Goal: Task Accomplishment & Management: Complete application form

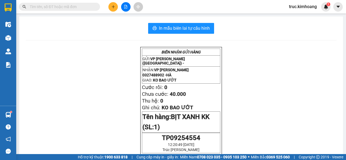
click at [112, 7] on icon "plus" at bounding box center [113, 7] width 4 height 4
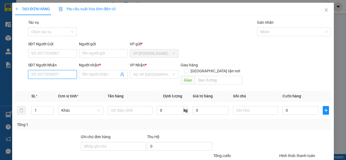
click at [61, 72] on input "SĐT Người Nhận" at bounding box center [52, 74] width 49 height 9
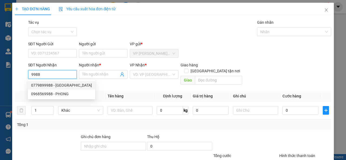
click at [70, 86] on div "0779899988 - [GEOGRAPHIC_DATA]" at bounding box center [61, 85] width 61 height 6
type input "0779899988"
type input "[PERSON_NAME]"
type input "70.000"
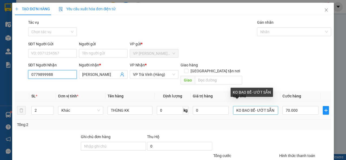
type input "0779899988"
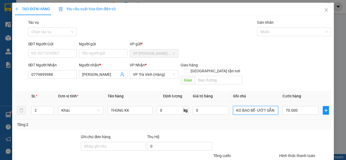
drag, startPoint x: 272, startPoint y: 103, endPoint x: 251, endPoint y: 109, distance: 21.0
click at [251, 109] on div "KO BAO BỂ- ƯỚT SẴN" at bounding box center [255, 110] width 45 height 11
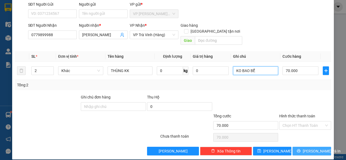
type input "KO BAO BỂ"
click at [296, 147] on button "[PERSON_NAME] và In" at bounding box center [311, 151] width 39 height 9
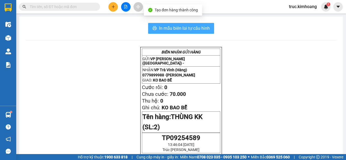
click at [187, 28] on span "In mẫu biên lai tự cấu hình" at bounding box center [184, 28] width 51 height 7
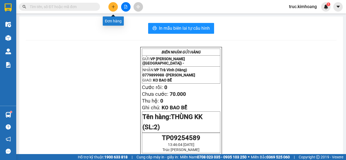
click at [111, 6] on icon "plus" at bounding box center [113, 7] width 4 height 4
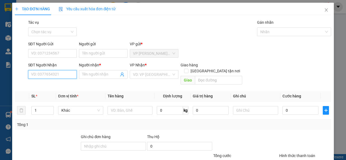
click at [41, 79] on input "SĐT Người Nhận" at bounding box center [52, 74] width 49 height 9
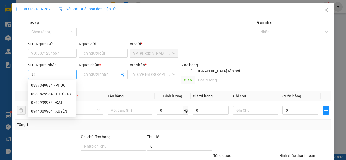
type input "9"
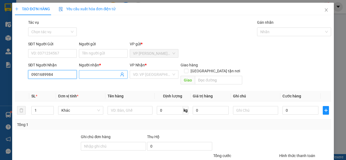
type input "0901689984"
click at [86, 76] on input "Người nhận *" at bounding box center [100, 75] width 37 height 6
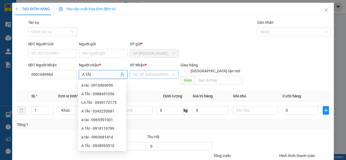
type input "A TÀI"
click at [152, 76] on input "search" at bounding box center [152, 74] width 38 height 8
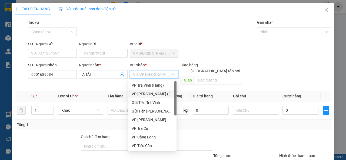
scroll to position [43, 0]
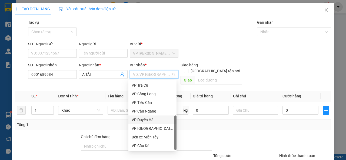
click at [157, 121] on div "VP Duyên Hải" at bounding box center [153, 120] width 42 height 6
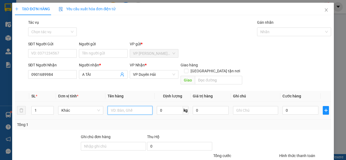
click at [143, 106] on input "text" at bounding box center [130, 110] width 45 height 9
type input "THÙNG SƠN KK"
type input "KO BAO ĐỔ BỂ"
type input "4"
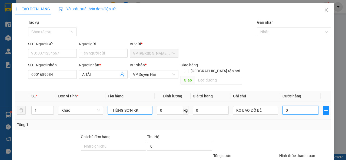
type input "4"
type input "40"
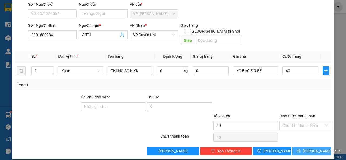
type input "40.000"
click at [296, 147] on button "[PERSON_NAME] và In" at bounding box center [311, 151] width 39 height 9
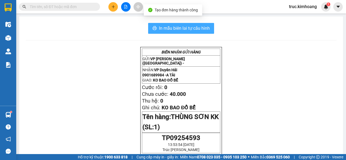
click at [188, 29] on span "In mẫu biên lai tự cấu hình" at bounding box center [184, 28] width 51 height 7
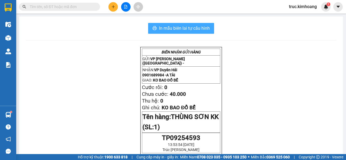
click at [176, 30] on span "In mẫu biên lai tự cấu hình" at bounding box center [184, 28] width 51 height 7
